Goal: Ask a question

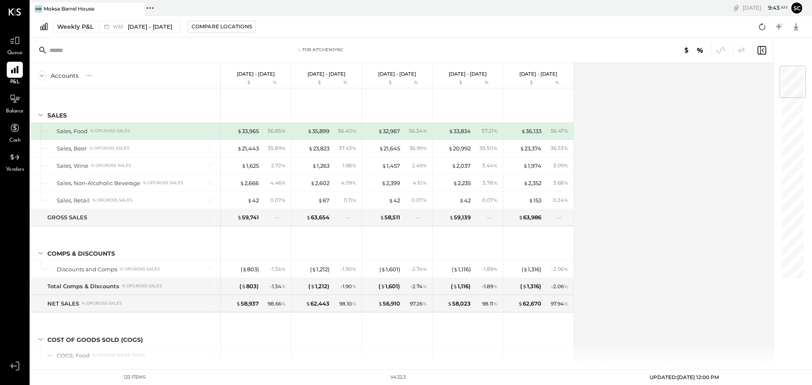
click at [16, 7] on div at bounding box center [14, 12] width 13 height 24
click at [11, 14] on icon at bounding box center [14, 11] width 13 height 7
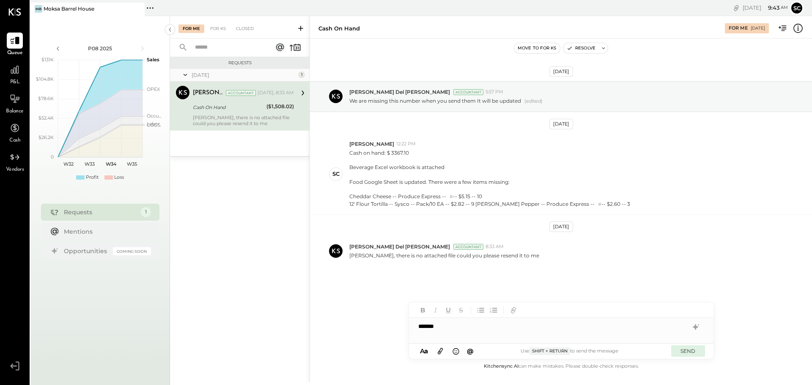
click at [693, 349] on button "SEND" at bounding box center [688, 351] width 34 height 11
